Goal: Find specific page/section: Find specific page/section

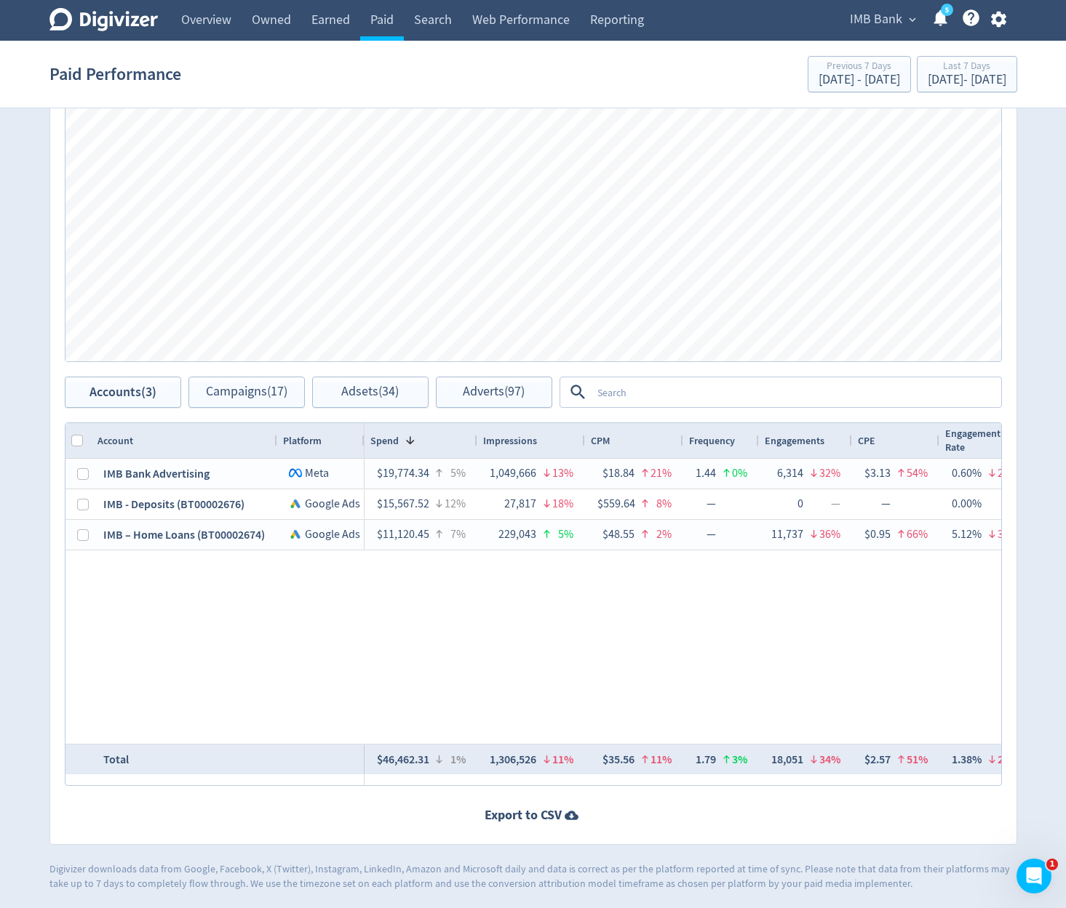
scroll to position [0, 1260]
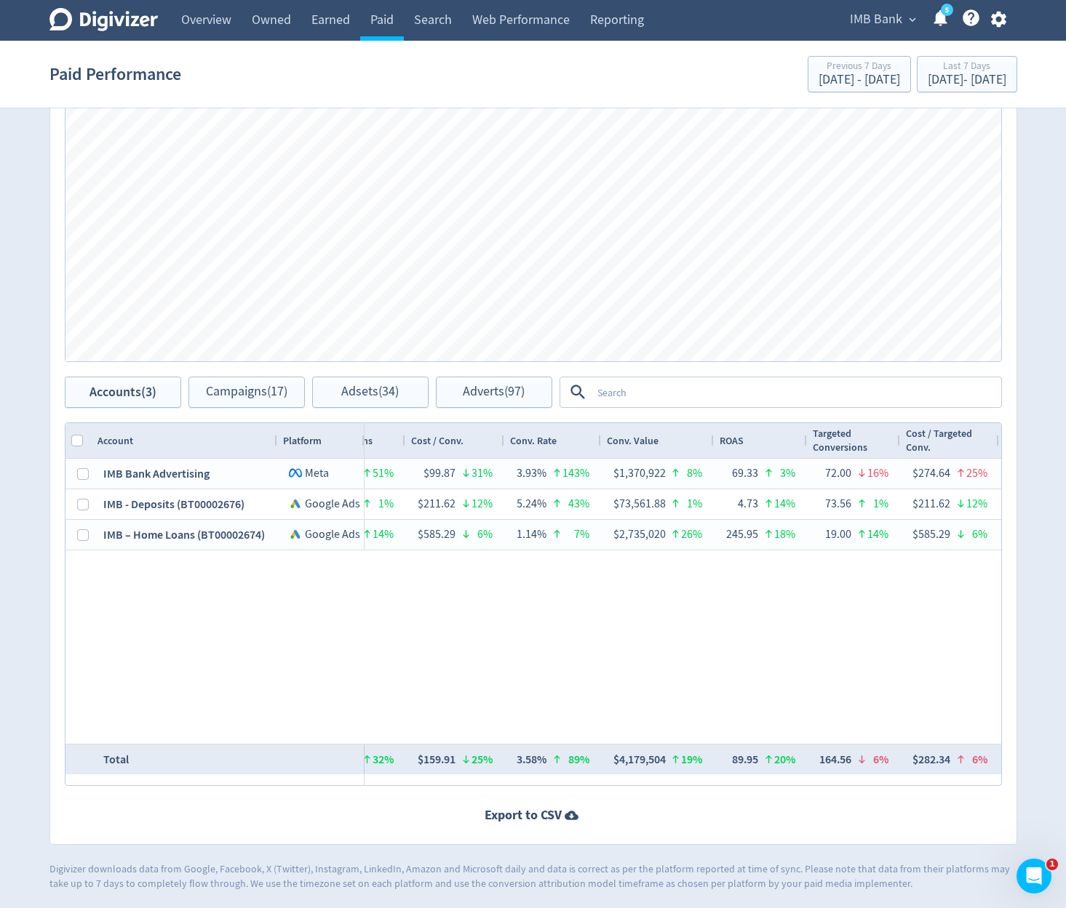
click at [468, 76] on div "Paid Performance Previous 7 Days [DATE] - [DATE] Last 7 Days [DATE] - [DATE]" at bounding box center [532, 74] width 967 height 47
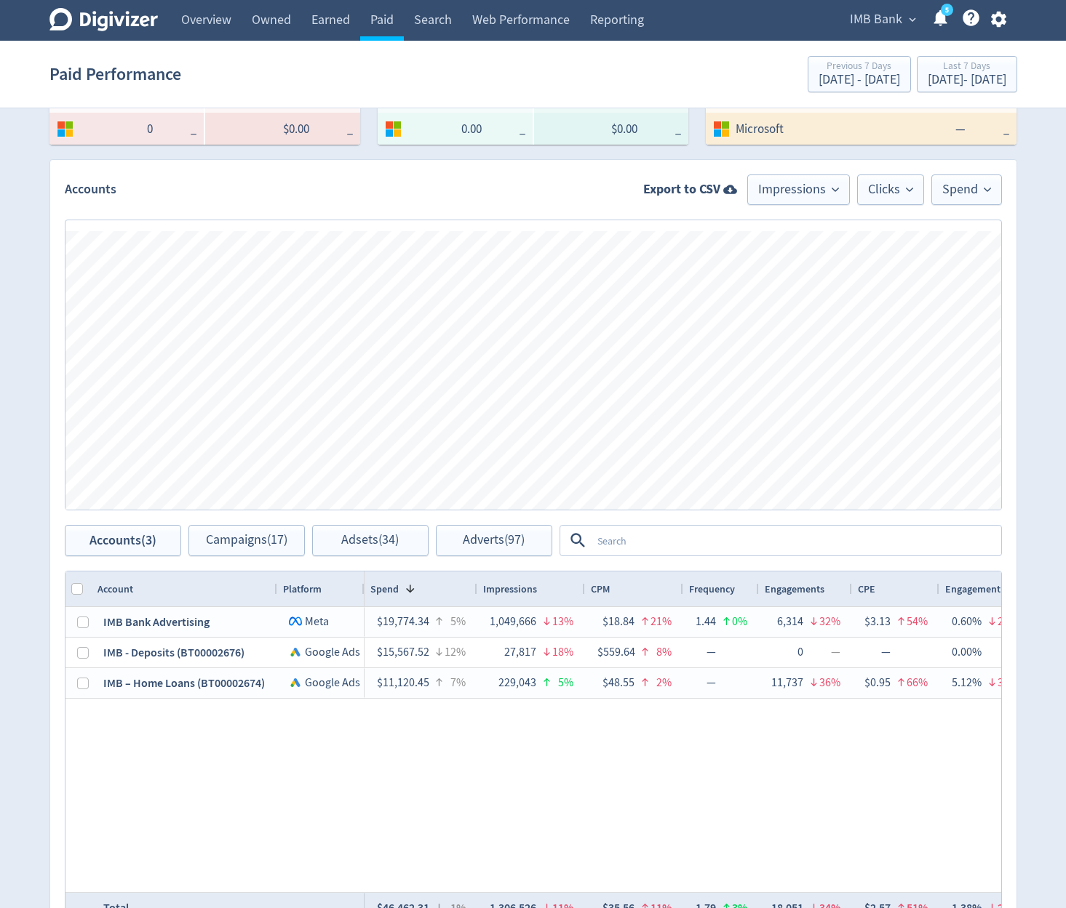
scroll to position [524, 0]
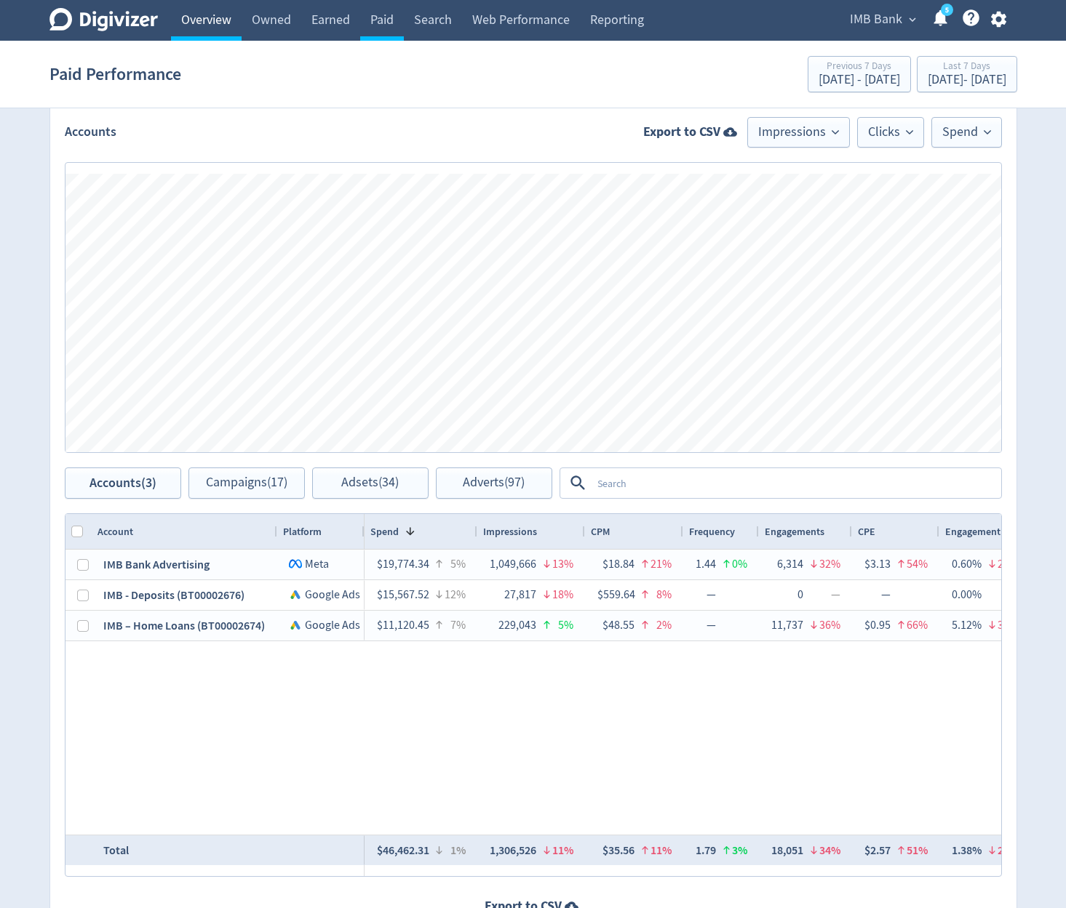
click at [204, 20] on link "Overview" at bounding box center [206, 20] width 71 height 41
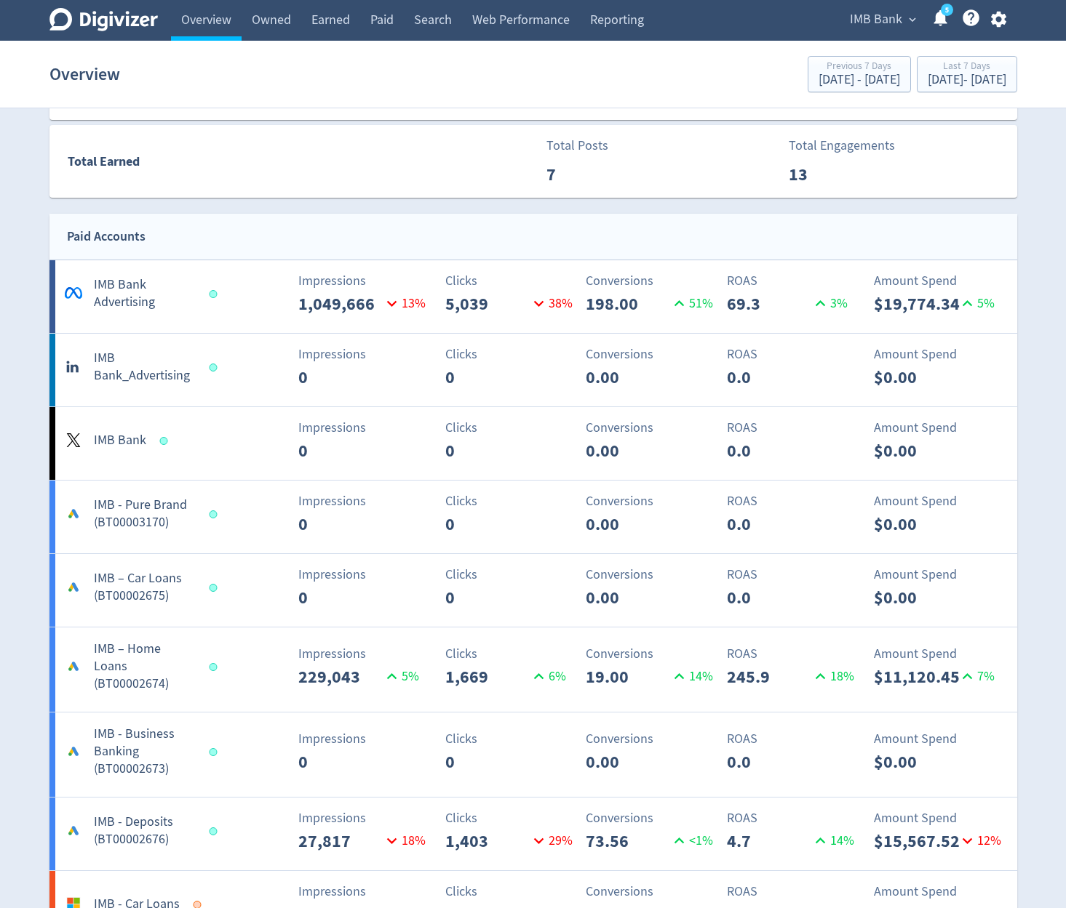
scroll to position [1309, 0]
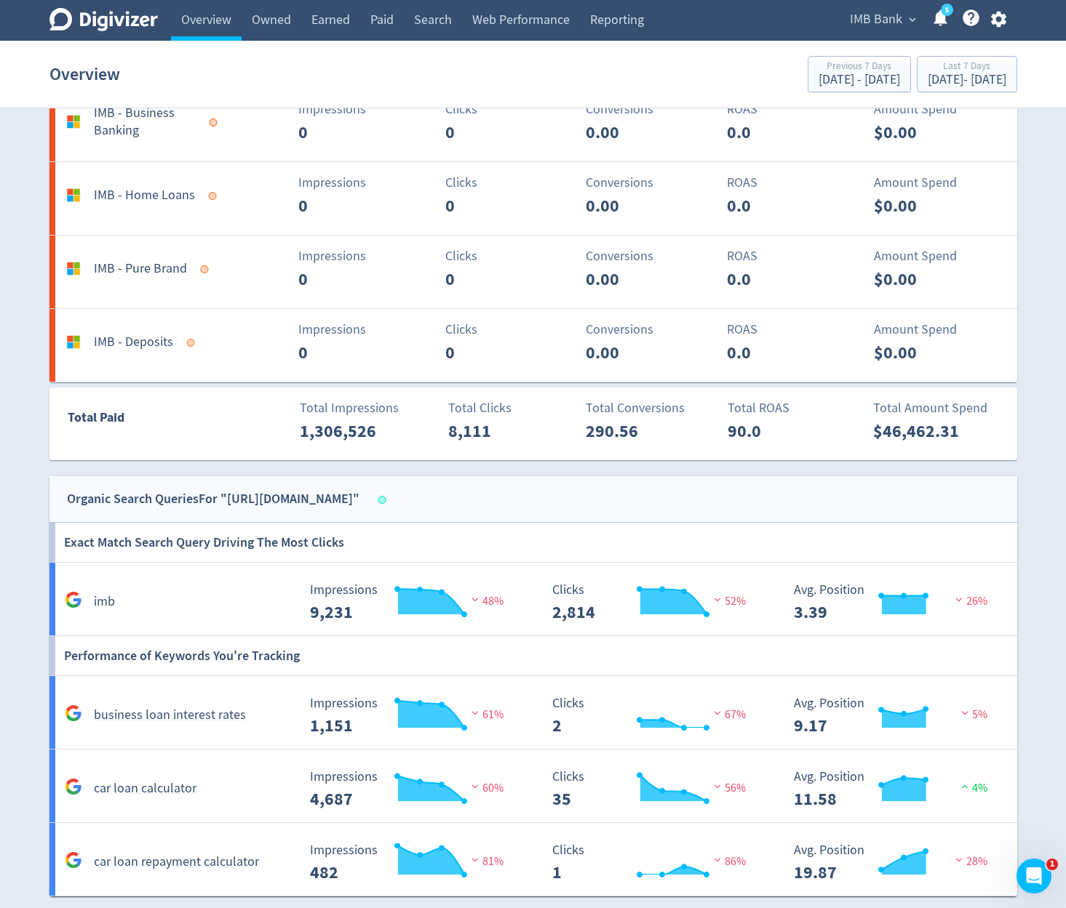
scroll to position [1833, 0]
